Goal: Task Accomplishment & Management: Use online tool/utility

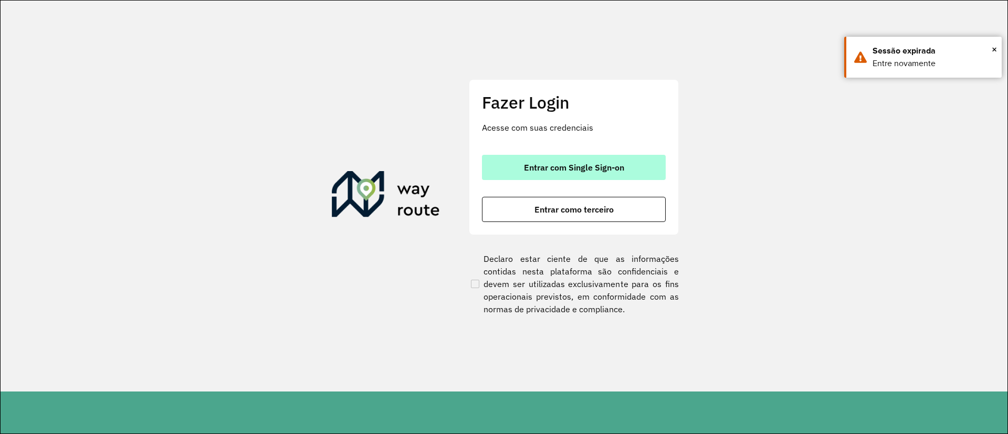
click at [551, 165] on span "Entrar com Single Sign-on" at bounding box center [574, 167] width 100 height 8
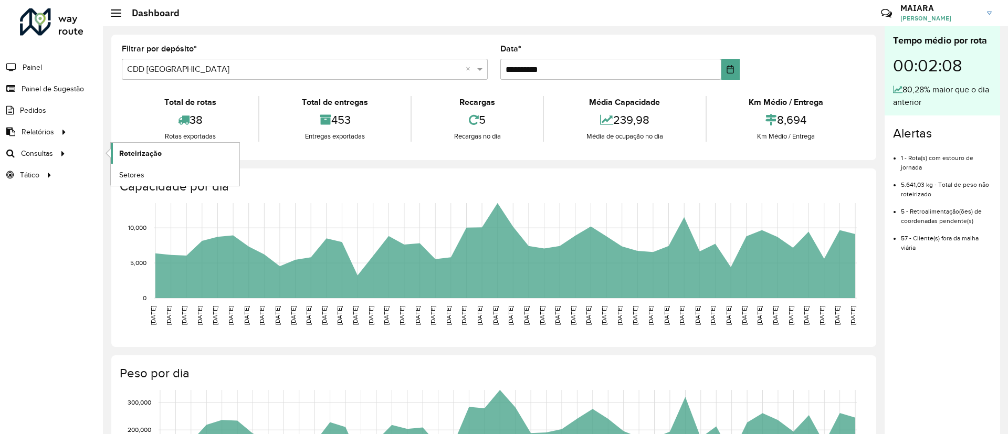
click at [135, 152] on span "Roteirização" at bounding box center [140, 153] width 43 height 11
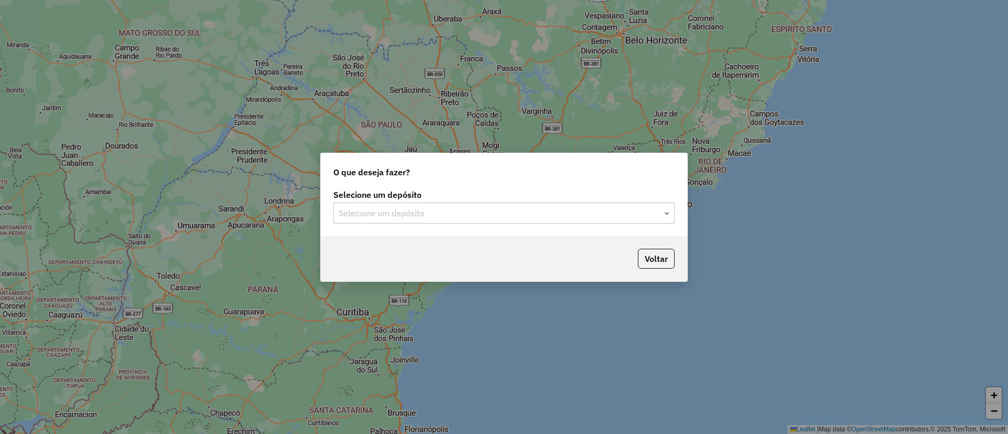
click at [436, 207] on input "text" at bounding box center [494, 213] width 310 height 13
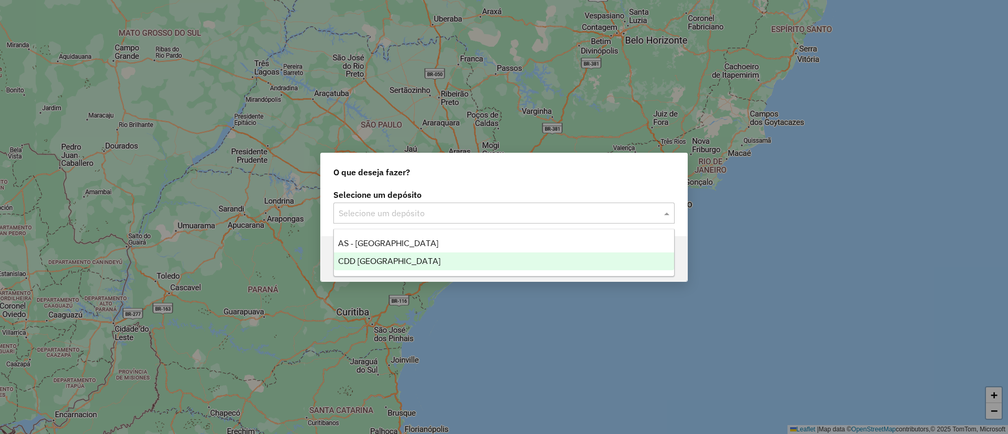
click at [427, 258] on div "CDD [GEOGRAPHIC_DATA]" at bounding box center [504, 261] width 340 height 18
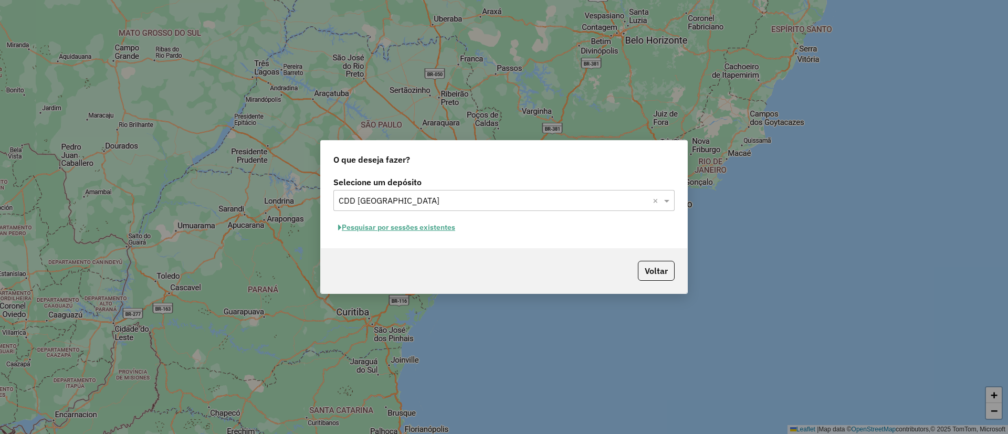
click at [425, 227] on button "Pesquisar por sessões existentes" at bounding box center [396, 227] width 127 height 16
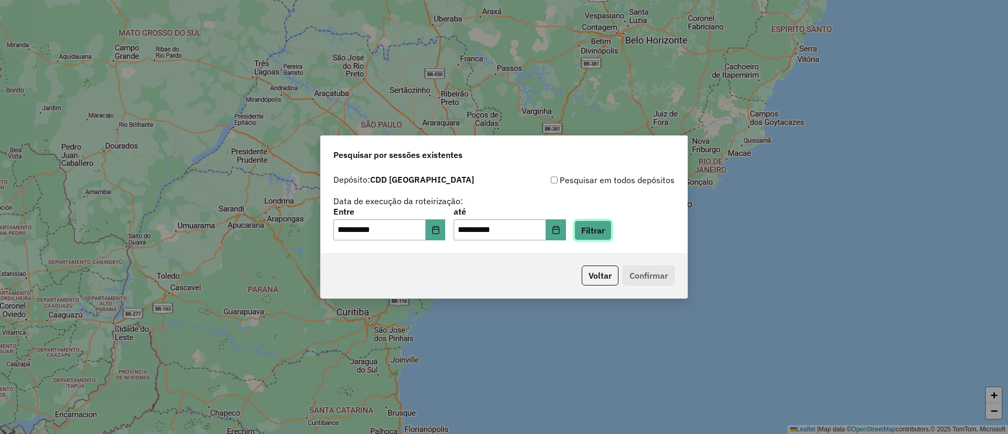
click at [604, 232] on button "Filtrar" at bounding box center [592, 230] width 37 height 20
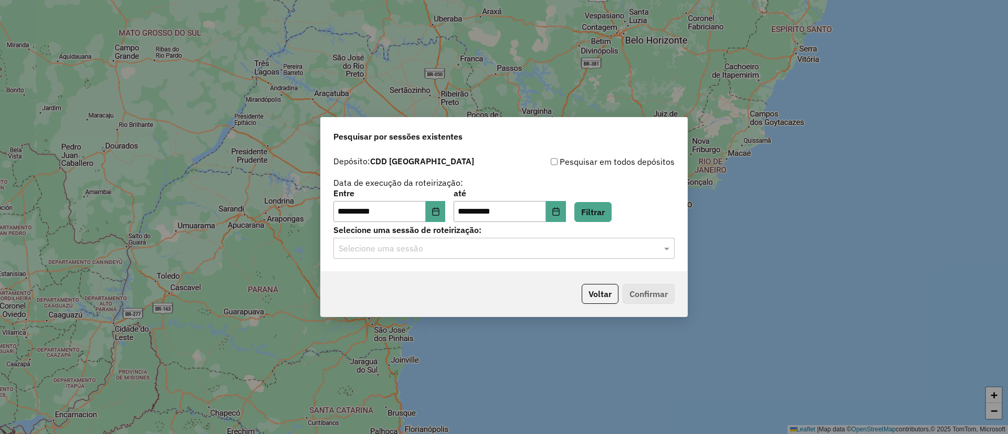
click at [448, 251] on input "text" at bounding box center [494, 249] width 310 height 13
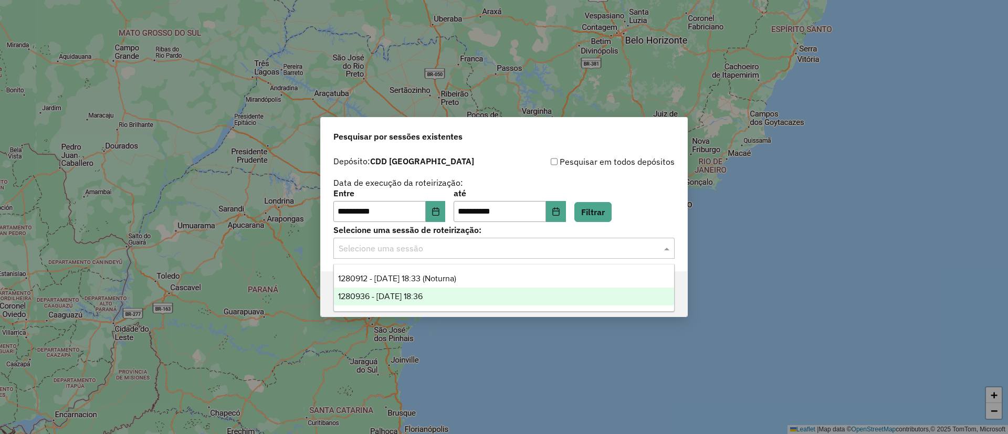
click at [419, 293] on span "1280936 - 23/09/2025 18:36" at bounding box center [380, 296] width 85 height 9
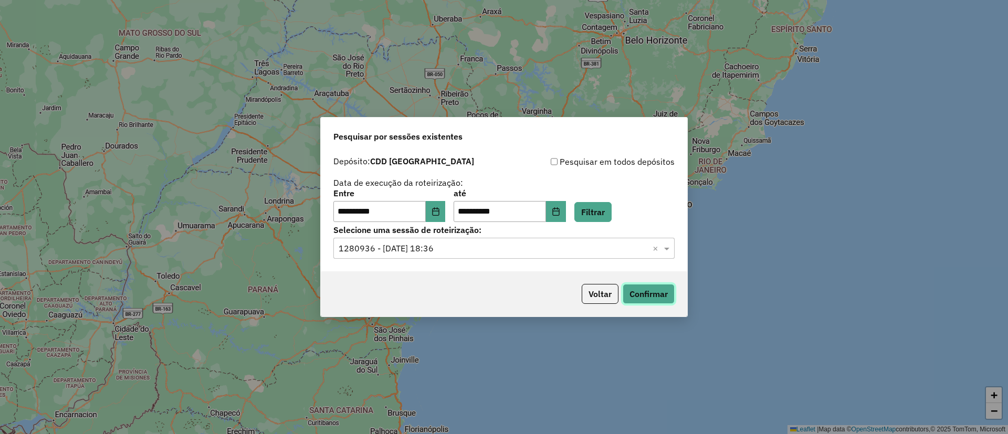
click at [666, 296] on button "Confirmar" at bounding box center [649, 294] width 52 height 20
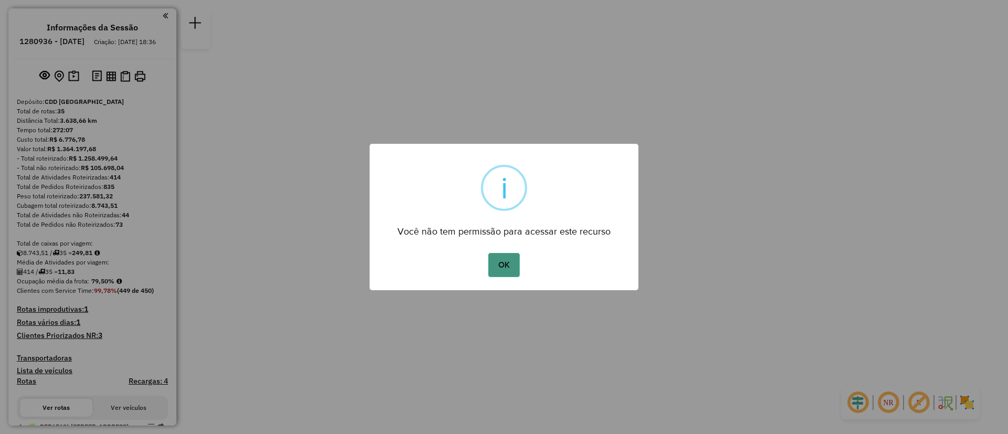
click at [514, 270] on button "OK" at bounding box center [503, 265] width 31 height 24
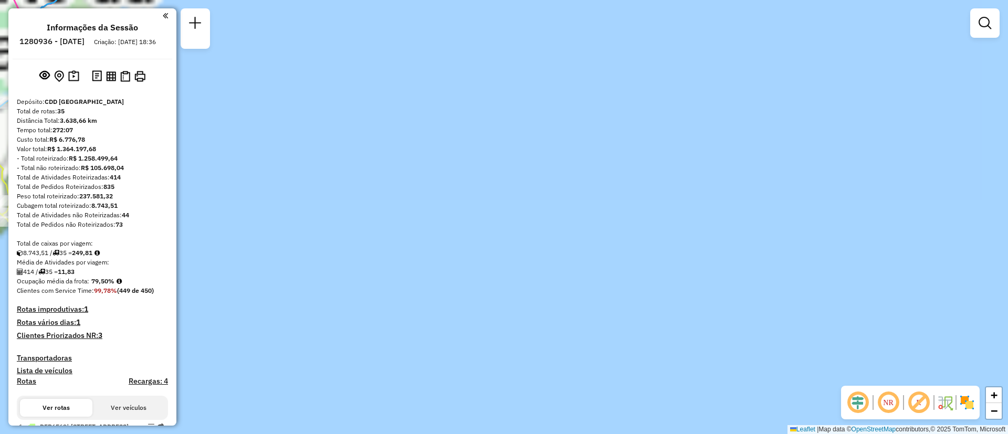
drag, startPoint x: 457, startPoint y: 69, endPoint x: 612, endPoint y: 268, distance: 251.4
click at [616, 295] on div "Janela de atendimento Grade de atendimento Capacidade Transportadoras Veículos …" at bounding box center [504, 217] width 1008 height 434
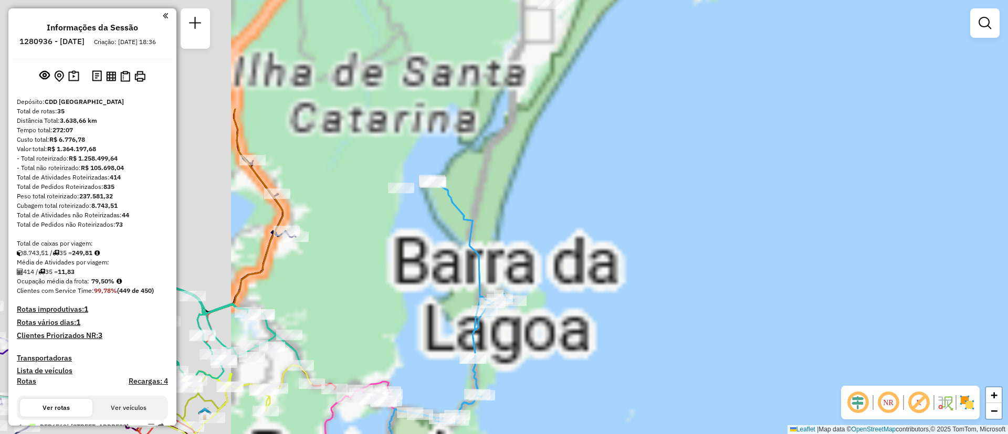
drag, startPoint x: 634, startPoint y: 362, endPoint x: 569, endPoint y: 267, distance: 115.5
click at [659, 384] on div "Janela de atendimento Grade de atendimento Capacidade Transportadoras Veículos …" at bounding box center [504, 217] width 1008 height 434
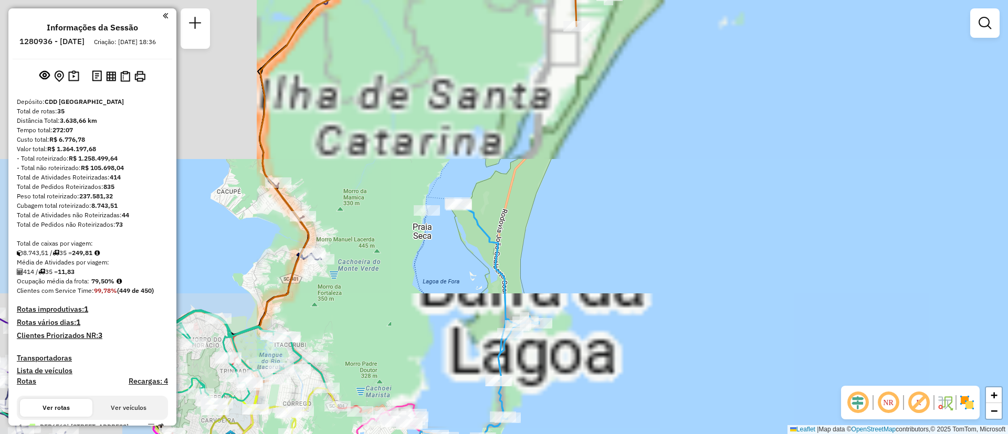
click at [580, 332] on div "Janela de atendimento Grade de atendimento Capacidade Transportadoras Veículos …" at bounding box center [504, 217] width 1008 height 434
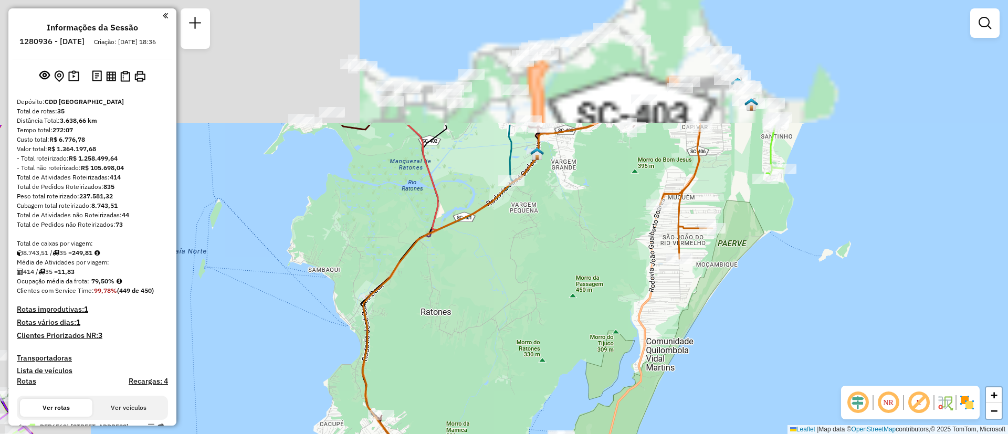
drag, startPoint x: 626, startPoint y: 304, endPoint x: 672, endPoint y: 300, distance: 45.9
click at [691, 393] on div "Janela de atendimento Grade de atendimento Capacidade Transportadoras Veículos …" at bounding box center [504, 217] width 1008 height 434
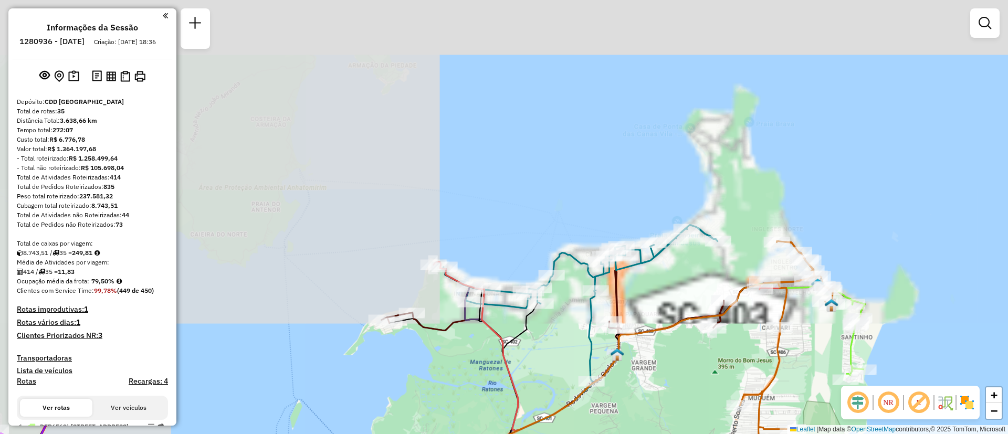
drag, startPoint x: 654, startPoint y: 246, endPoint x: 654, endPoint y: 339, distance: 93.4
click at [654, 339] on div "Janela de atendimento Grade de atendimento Capacidade Transportadoras Veículos …" at bounding box center [504, 217] width 1008 height 434
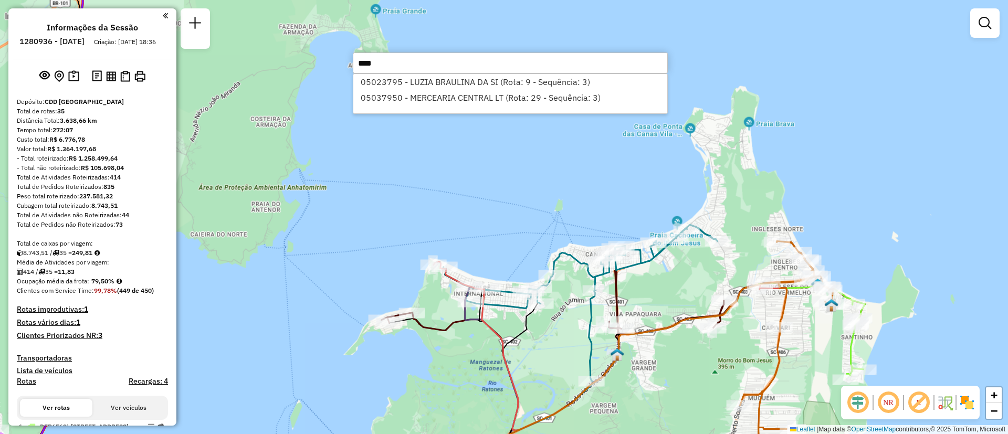
type input "****"
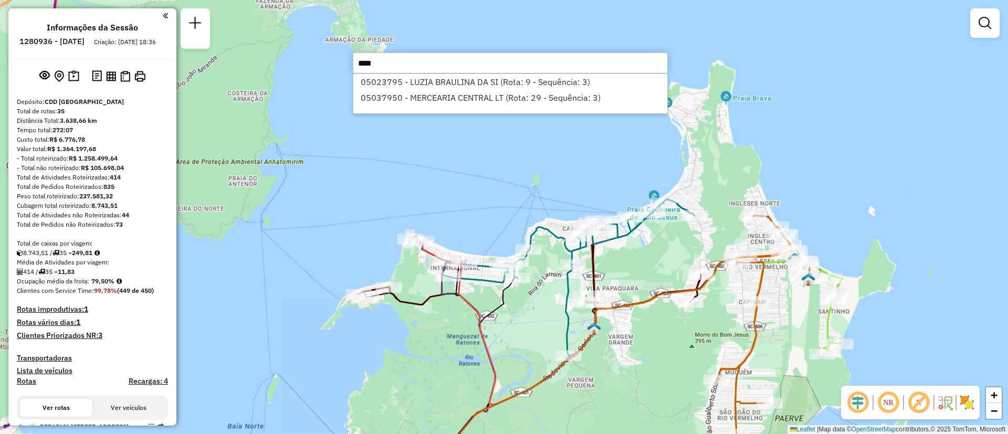
drag, startPoint x: 469, startPoint y: 193, endPoint x: 446, endPoint y: 167, distance: 34.6
click at [446, 167] on div "Janela de atendimento Grade de atendimento Capacidade Transportadoras Veículos …" at bounding box center [504, 217] width 1008 height 434
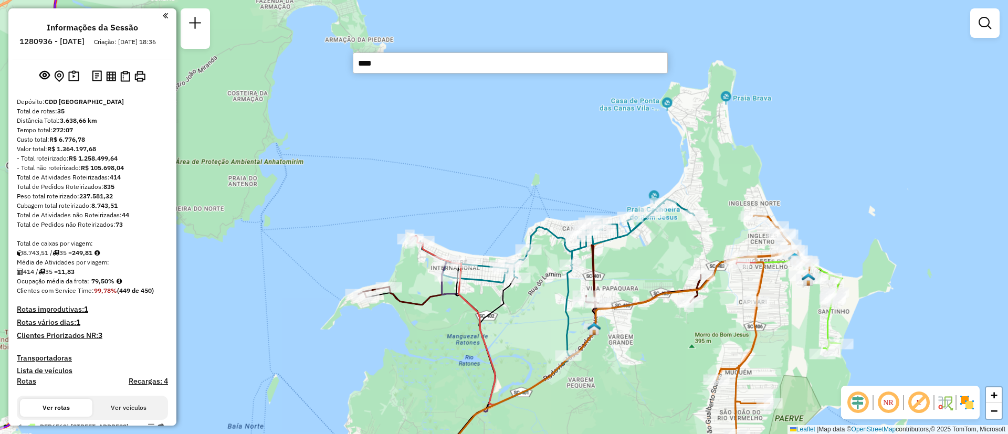
drag, startPoint x: 396, startPoint y: 64, endPoint x: 197, endPoint y: 45, distance: 200.4
click at [200, 47] on hb-router-mapa "Informações da Sessão 1280936 - [DATE] Criação: [DATE] 18:36 Depósito: CDD [GEO…" at bounding box center [504, 217] width 1008 height 434
paste input "*****"
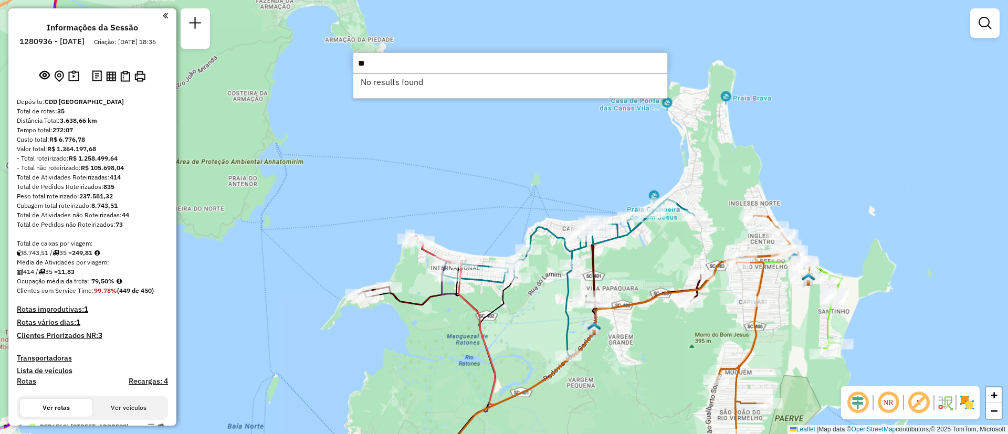
type input "*"
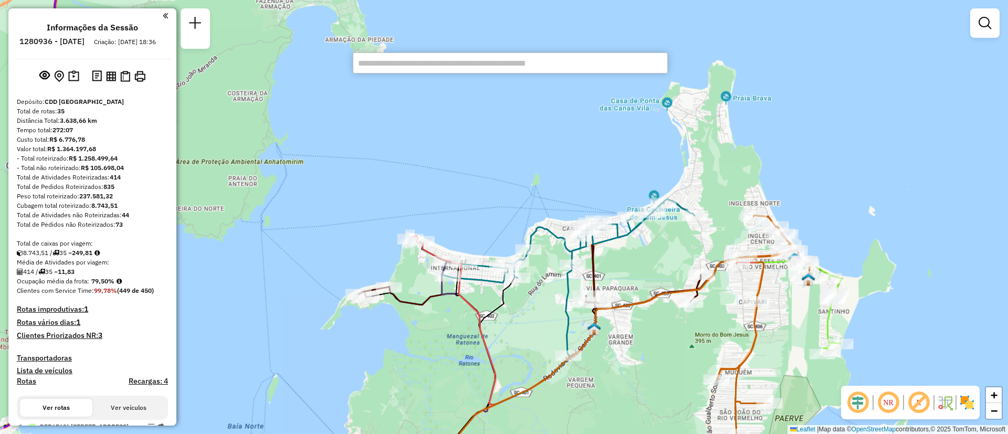
paste input "****"
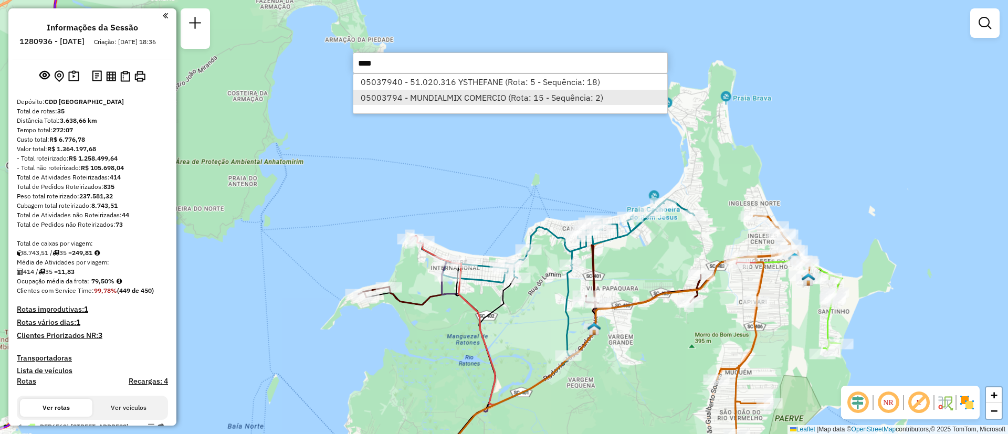
type input "****"
click at [585, 97] on li "05003794 - MUNDIALMIX COMERCIO (Rota: 15 - Sequência: 2)" at bounding box center [510, 98] width 314 height 16
select select "**********"
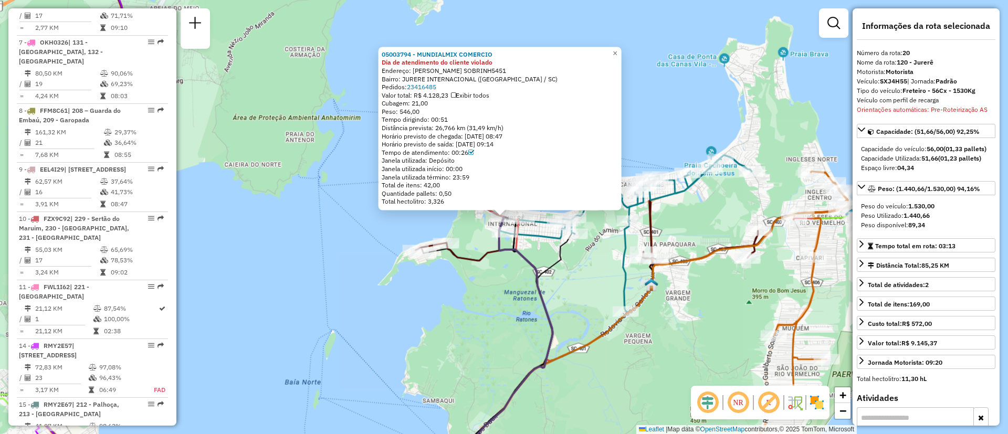
scroll to position [1291, 0]
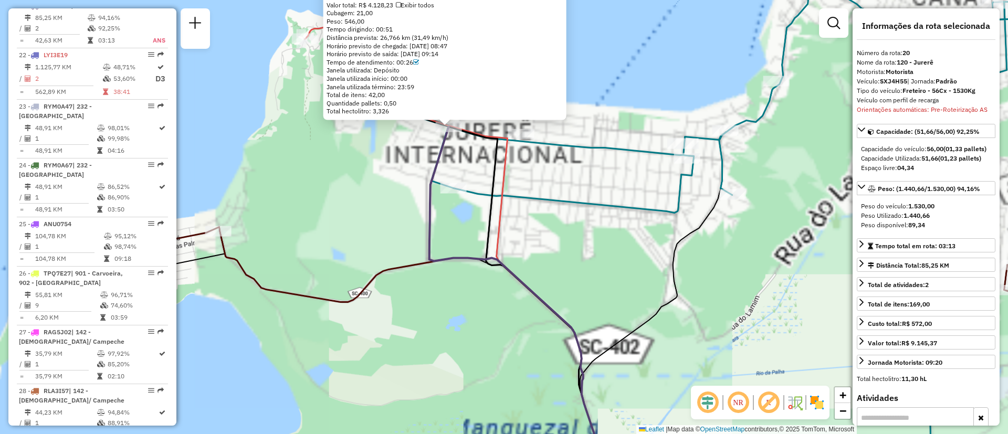
drag, startPoint x: 508, startPoint y: 201, endPoint x: 532, endPoint y: 195, distance: 24.8
click at [526, 286] on g at bounding box center [602, 412] width 1013 height 896
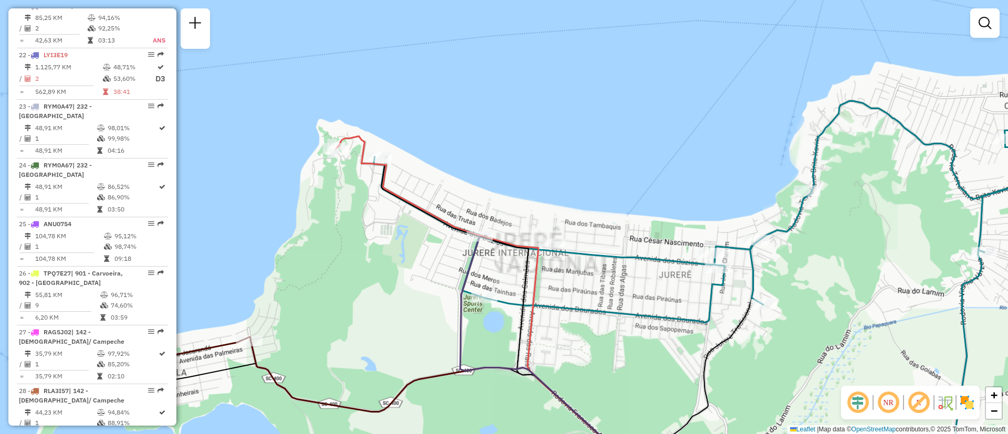
click at [563, 303] on icon at bounding box center [757, 330] width 766 height 513
select select "**********"
